Goal: Information Seeking & Learning: Learn about a topic

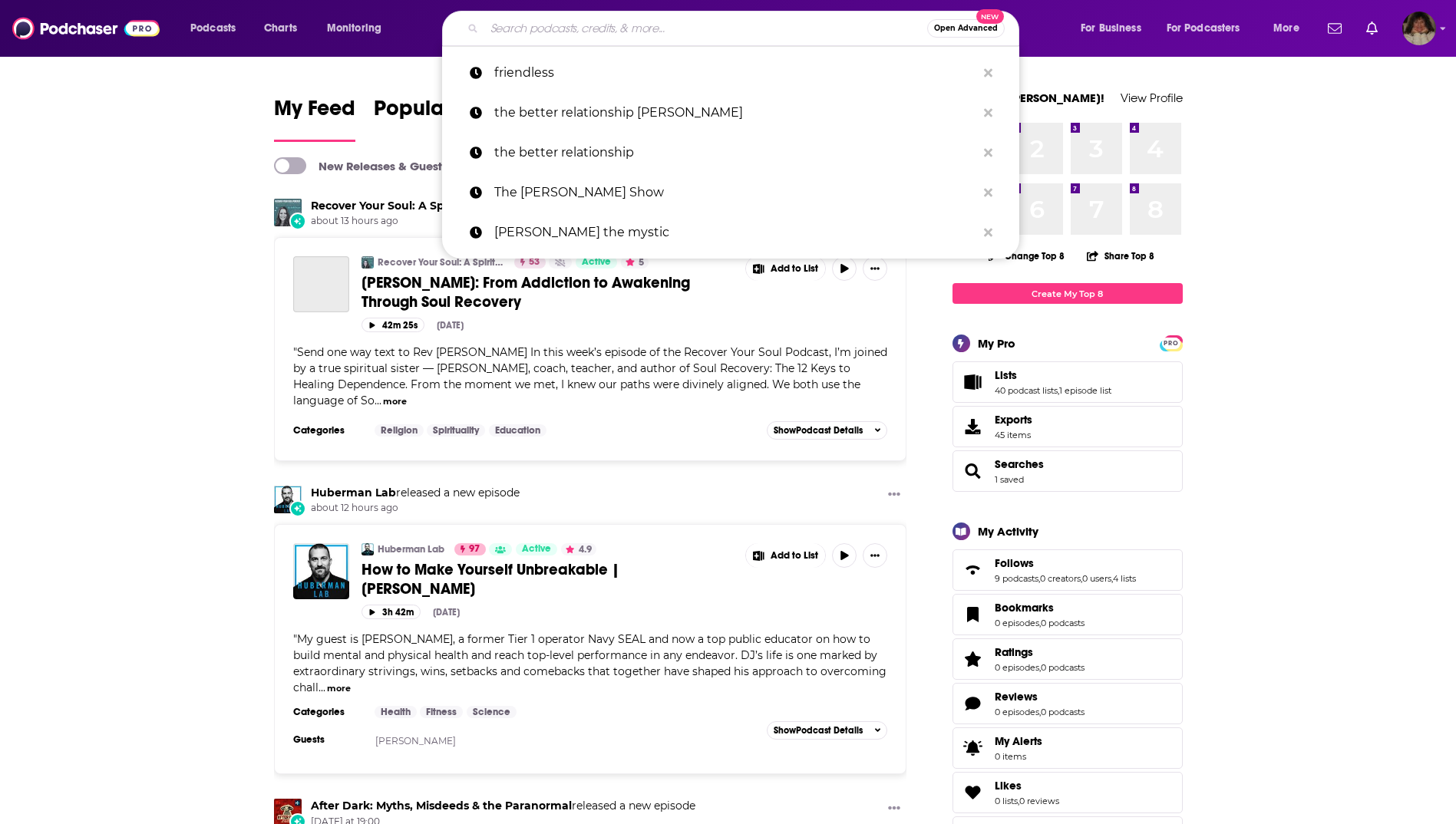
click at [564, 29] on input "Search podcasts, credits, & more..." at bounding box center [705, 28] width 442 height 25
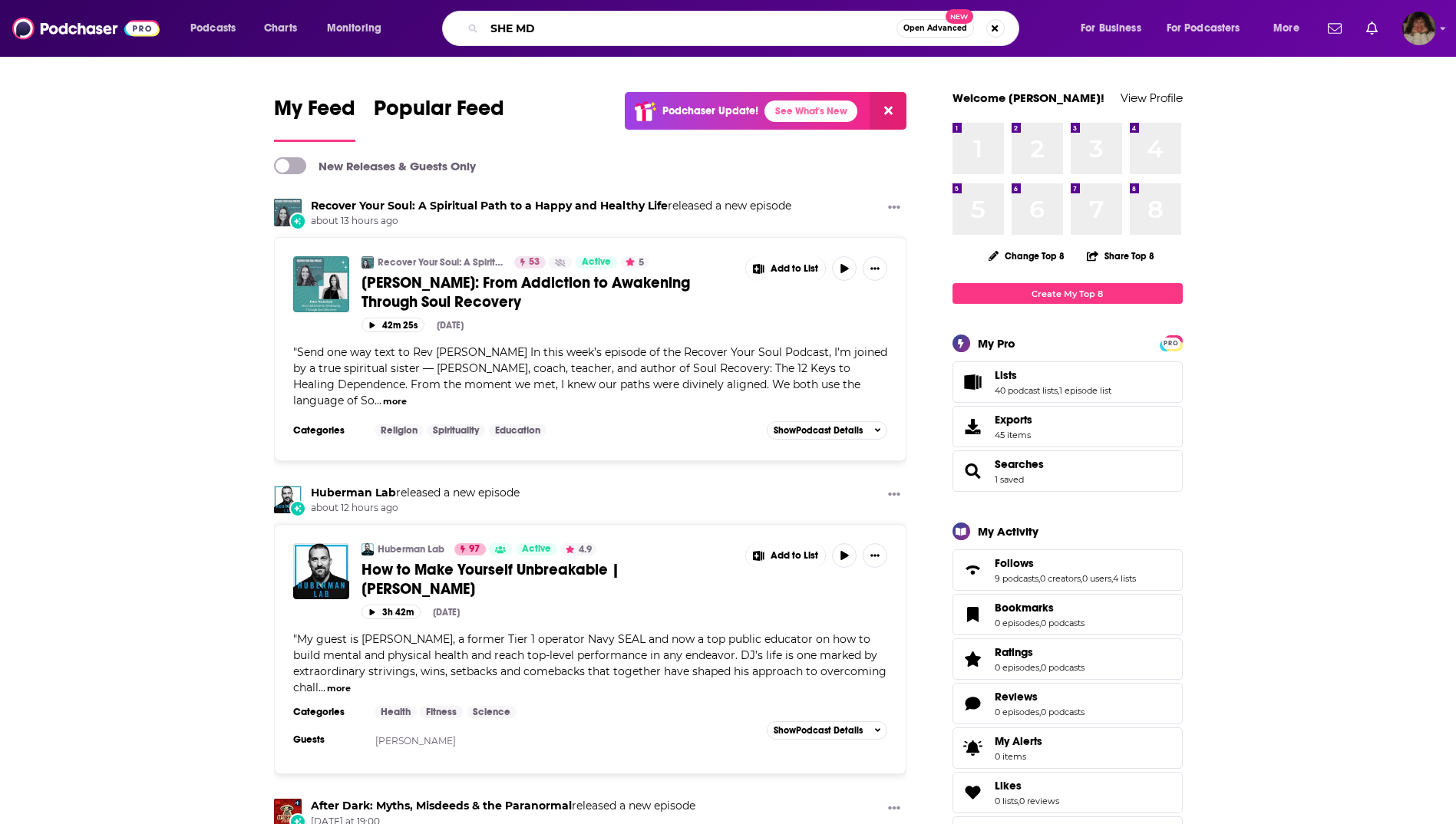
type input "SHE MD"
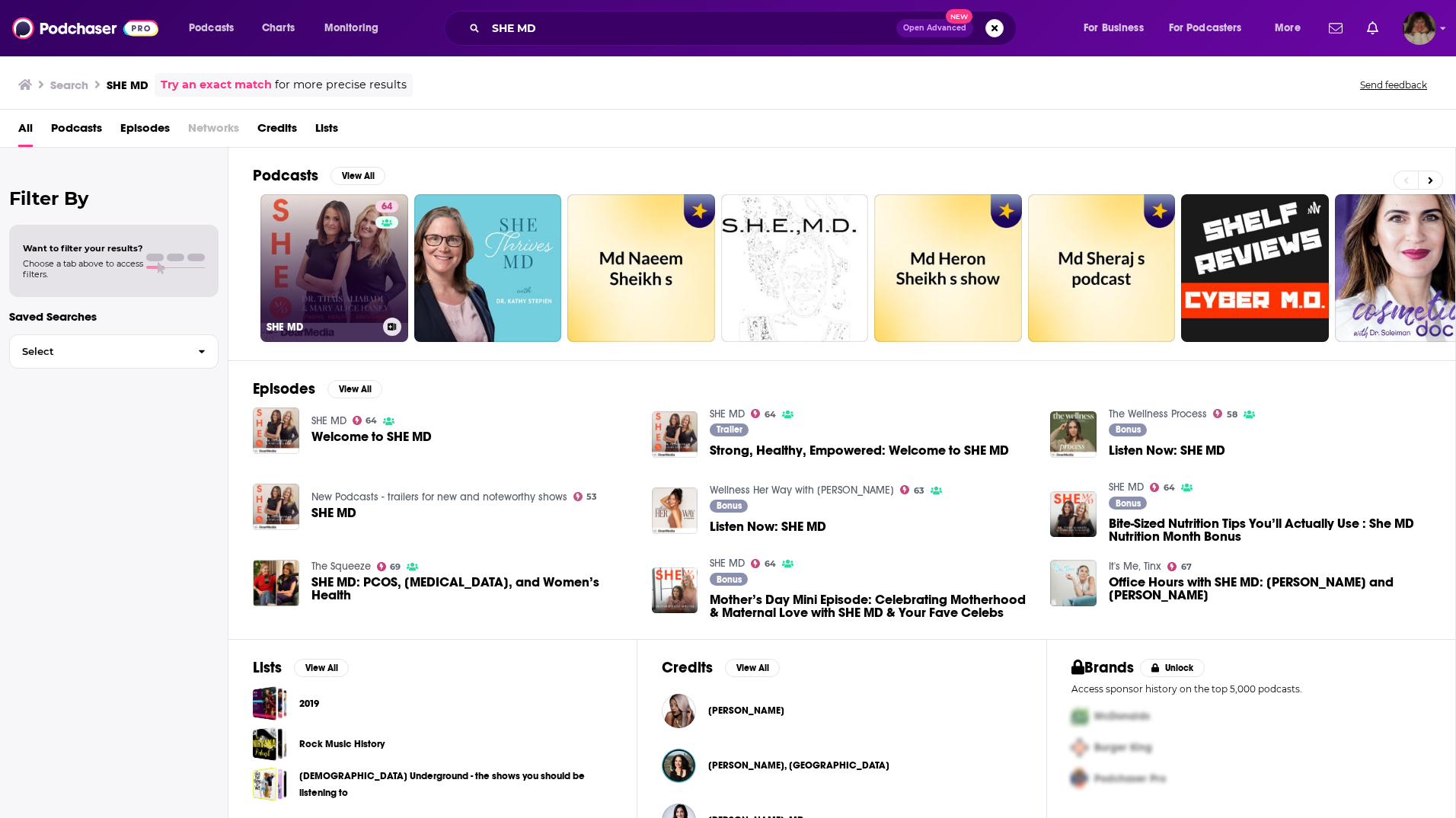
click at [343, 306] on link "64 SHE MD" at bounding box center [334, 267] width 147 height 147
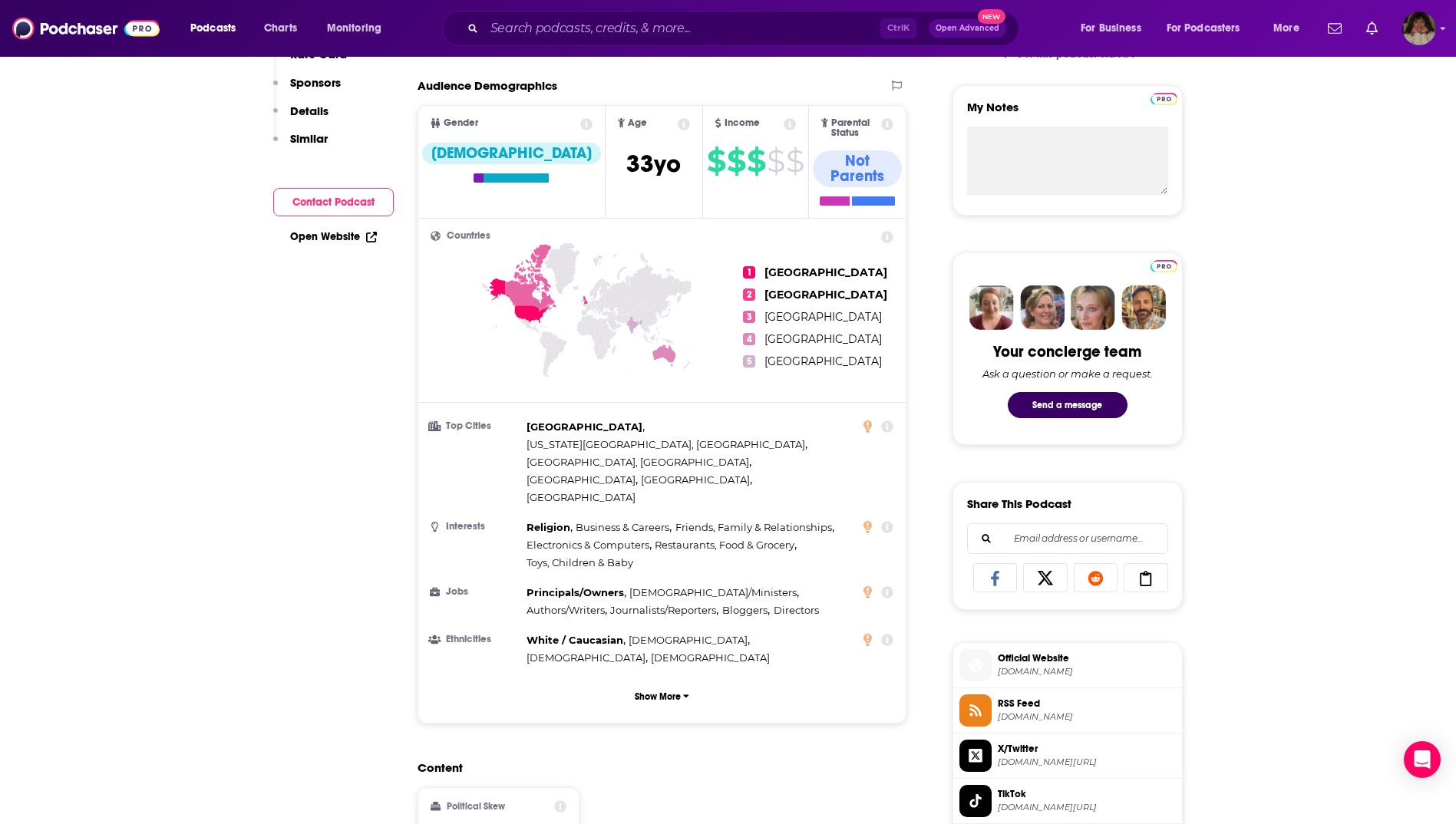
scroll to position [77, 0]
